Goal: Task Accomplishment & Management: Manage account settings

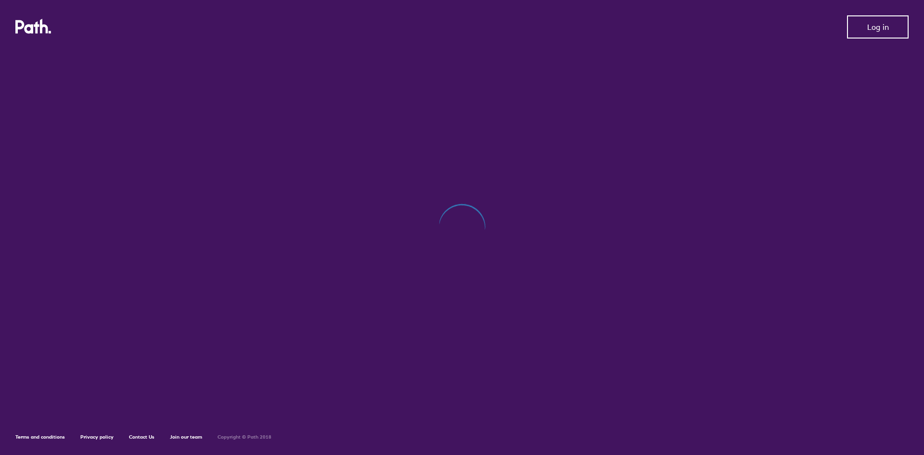
click at [871, 32] on button "Log in" at bounding box center [878, 26] width 62 height 23
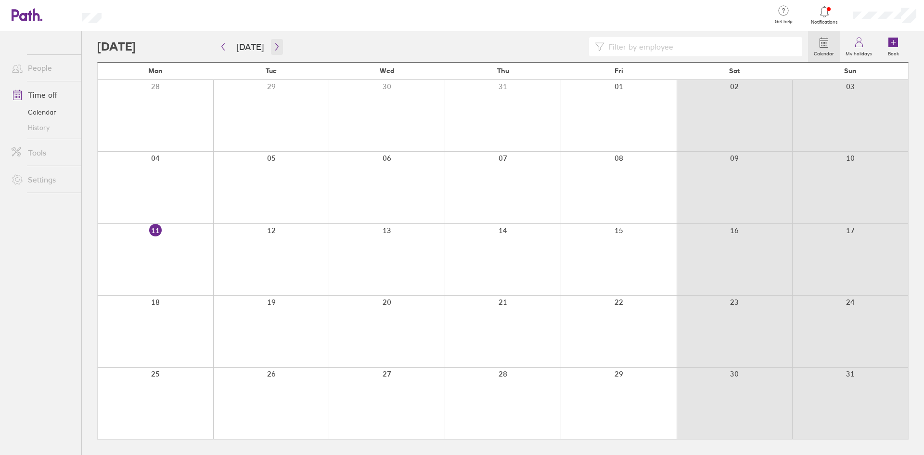
click at [276, 49] on icon "button" at bounding box center [276, 47] width 7 height 8
click at [275, 41] on button "button" at bounding box center [277, 47] width 12 height 16
